Goal: Find specific page/section: Find specific page/section

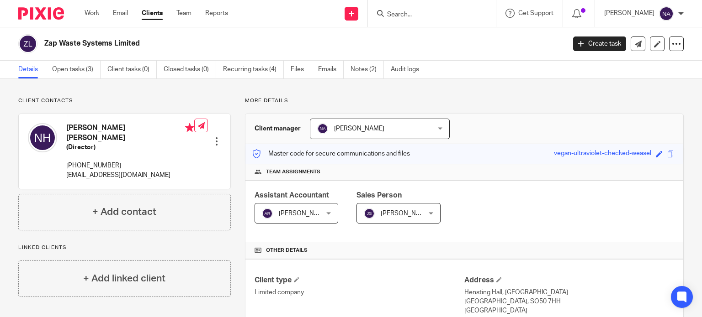
scroll to position [294, 0]
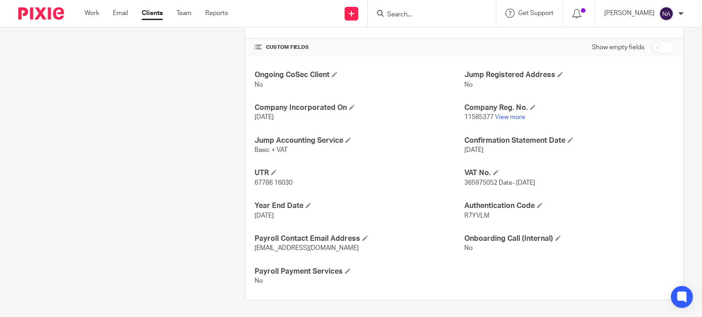
click at [449, 13] on input "Search" at bounding box center [427, 15] width 82 height 8
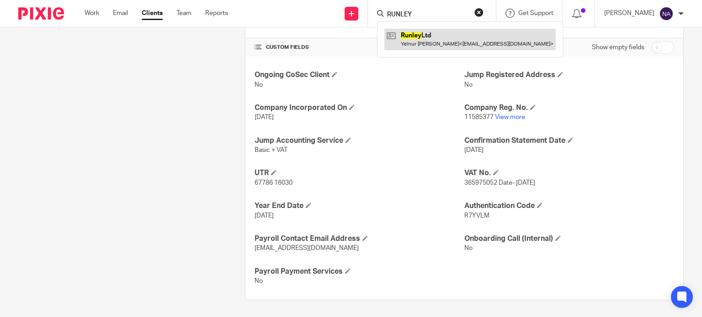
type input "RUNLEY"
click at [489, 48] on link at bounding box center [469, 39] width 171 height 21
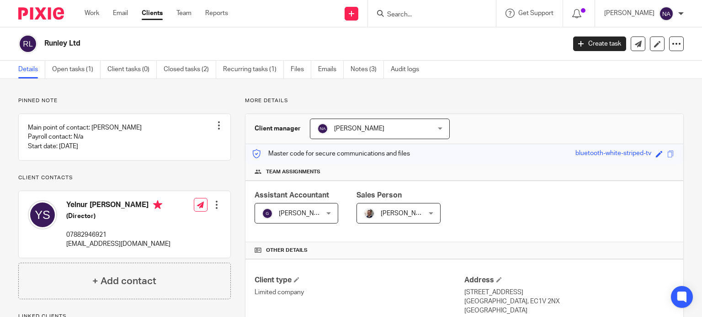
scroll to position [235, 0]
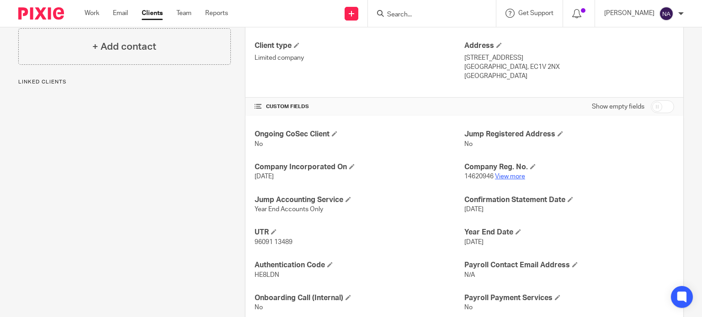
click at [500, 174] on link "View more" at bounding box center [510, 177] width 30 height 6
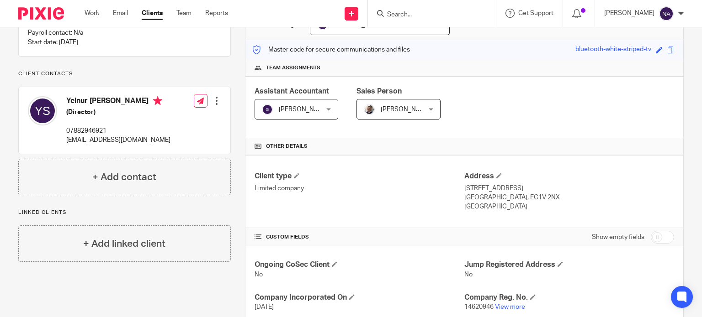
scroll to position [103, 0]
